Goal: Information Seeking & Learning: Learn about a topic

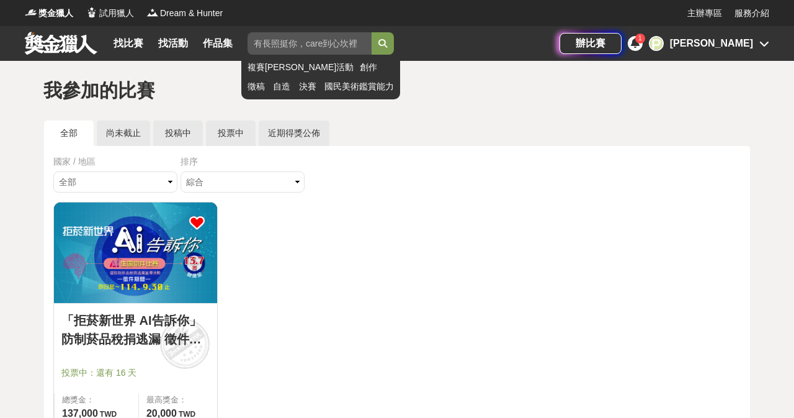
click at [305, 49] on input "search" at bounding box center [310, 43] width 124 height 22
type input "燦坤"
click at [384, 43] on button "submit" at bounding box center [383, 43] width 22 height 22
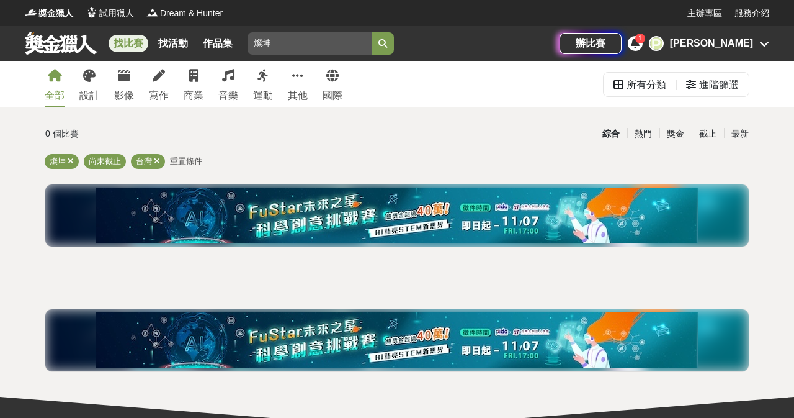
click at [716, 41] on div "[PERSON_NAME]" at bounding box center [711, 43] width 83 height 15
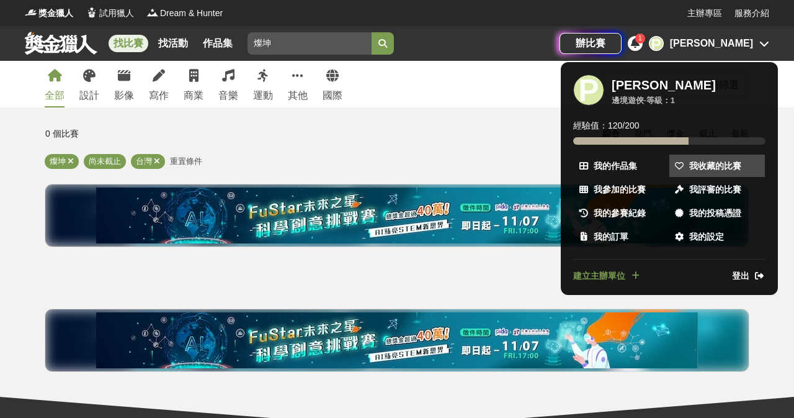
click at [713, 164] on span "我收藏的比賽" at bounding box center [716, 165] width 52 height 13
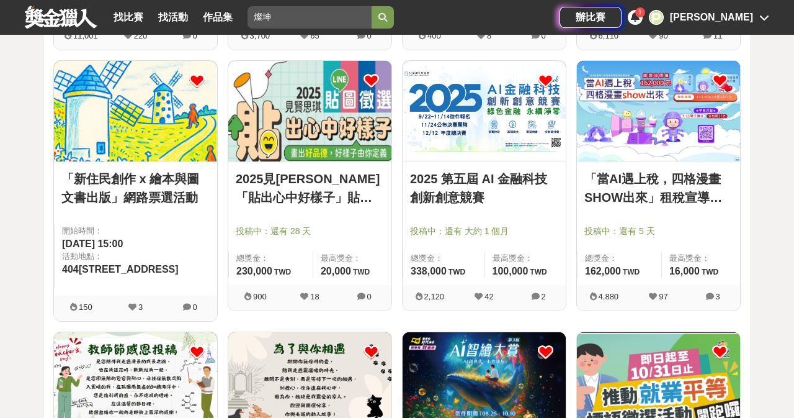
scroll to position [769, 0]
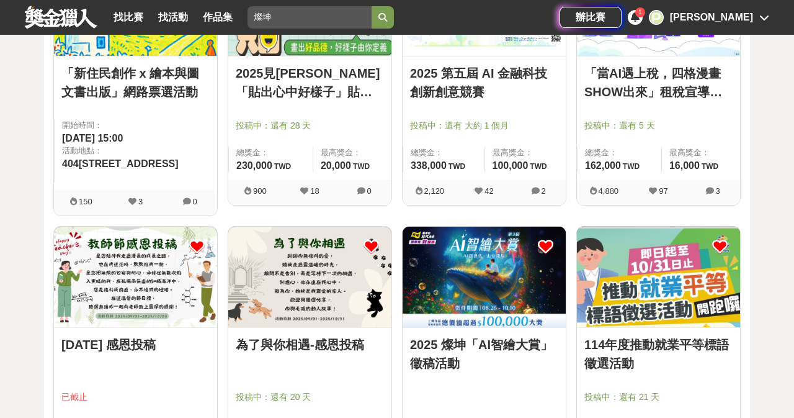
click at [442, 279] on img at bounding box center [484, 277] width 163 height 101
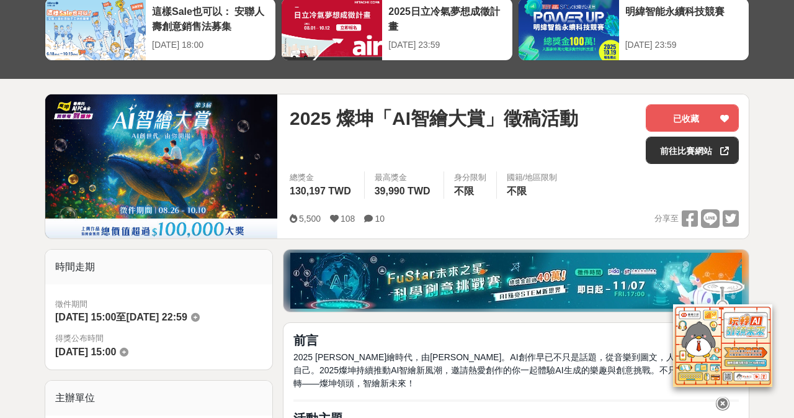
scroll to position [211, 0]
